Goal: Information Seeking & Learning: Learn about a topic

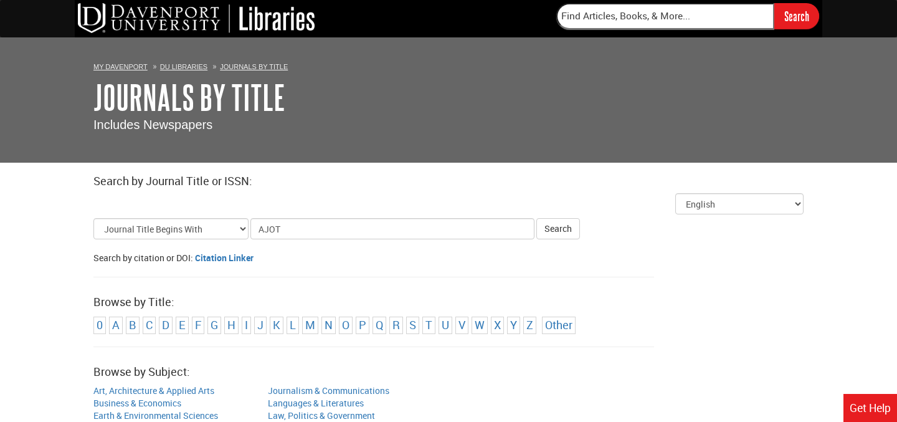
type input "AJOT"
click at [536, 218] on button "Search" at bounding box center [558, 228] width 44 height 21
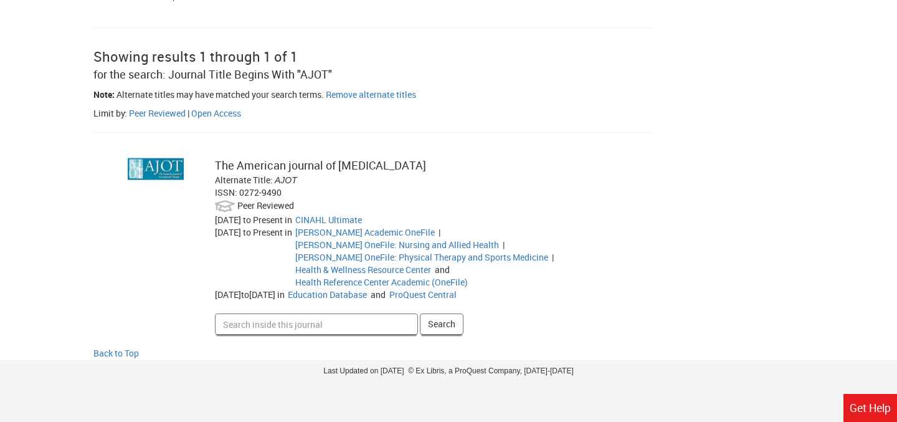
scroll to position [224, 0]
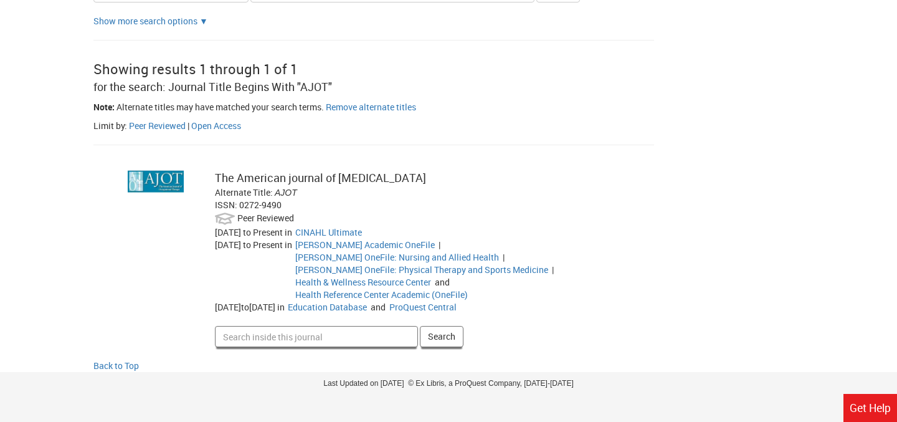
click at [309, 330] on input "Search inside this journal" at bounding box center [316, 336] width 203 height 21
type input "guidelines"
click at [420, 326] on button "Search" at bounding box center [442, 336] width 44 height 21
type input "[MEDICAL_DATA]"
click at [420, 326] on button "Search" at bounding box center [442, 336] width 44 height 21
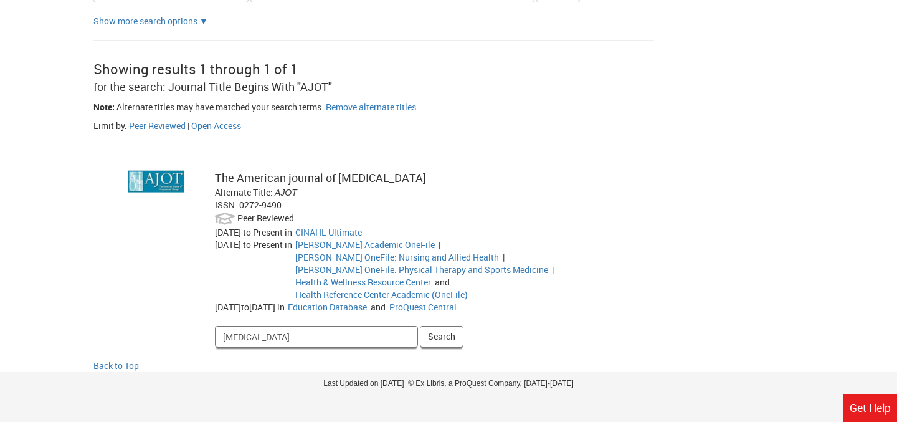
type input "[MEDICAL_DATA]"
click at [420, 326] on button "Search" at bounding box center [442, 336] width 44 height 21
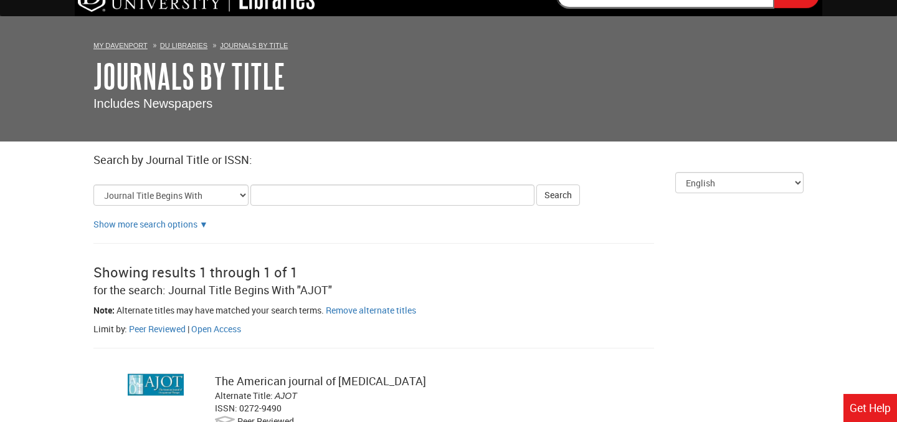
scroll to position [0, 0]
